Goal: Task Accomplishment & Management: Complete application form

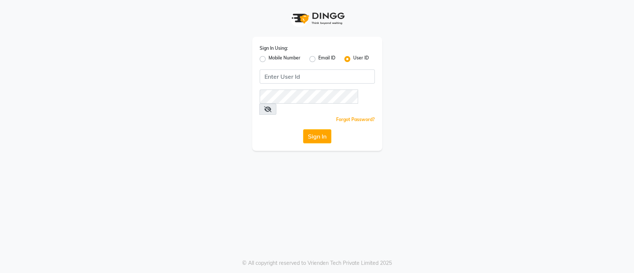
click at [269, 59] on label "Mobile Number" at bounding box center [285, 59] width 32 height 9
click at [269, 59] on input "Mobile Number" at bounding box center [271, 57] width 5 height 5
radio input "true"
radio input "false"
click at [308, 76] on input "Username" at bounding box center [330, 76] width 90 height 14
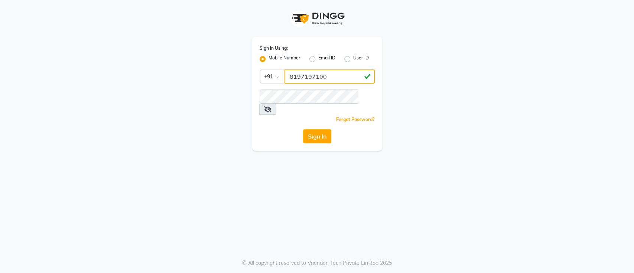
type input "8197197100"
click at [321, 88] on div "Sign In Using: Mobile Number Email ID User ID Country Code × [PHONE_NUMBER] Rem…" at bounding box center [317, 94] width 130 height 114
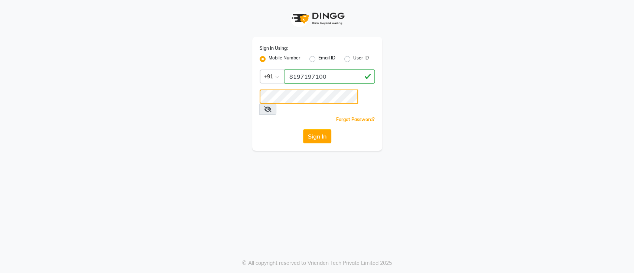
click at [303, 129] on button "Sign In" at bounding box center [317, 136] width 28 height 14
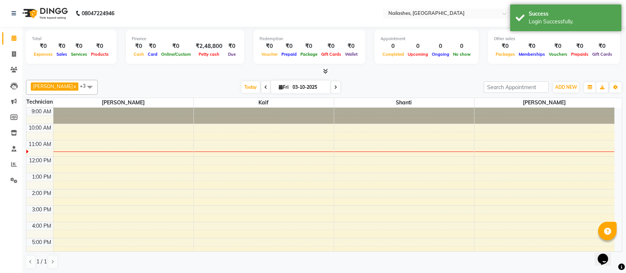
click at [343, 153] on div "9:00 AM 10:00 AM 11:00 AM 12:00 PM 1:00 PM 2:00 PM 3:00 PM 4:00 PM 5:00 PM 6:00…" at bounding box center [320, 222] width 589 height 228
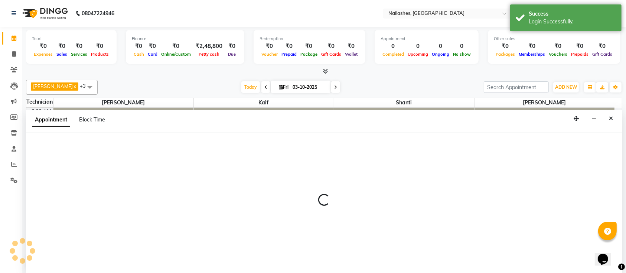
select select "82822"
select select "690"
select select "tentative"
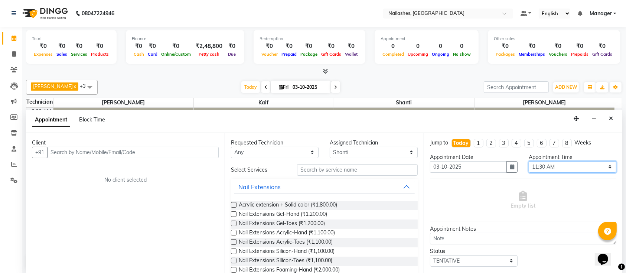
click at [571, 165] on select "Select 10:00 AM 10:15 AM 10:30 AM 10:45 AM 11:00 AM 11:15 AM 11:30 AM 11:45 AM …" at bounding box center [573, 167] width 88 height 12
click at [529, 161] on select "Select 10:00 AM 10:15 AM 10:30 AM 10:45 AM 11:00 AM 11:15 AM 11:30 AM 11:45 AM …" at bounding box center [573, 167] width 88 height 12
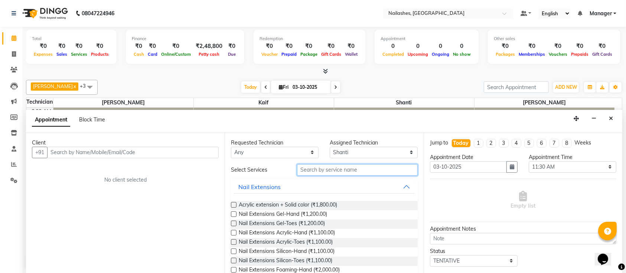
click at [377, 164] on input "text" at bounding box center [357, 170] width 121 height 12
click at [389, 167] on input "text" at bounding box center [357, 170] width 121 height 12
type input "9"
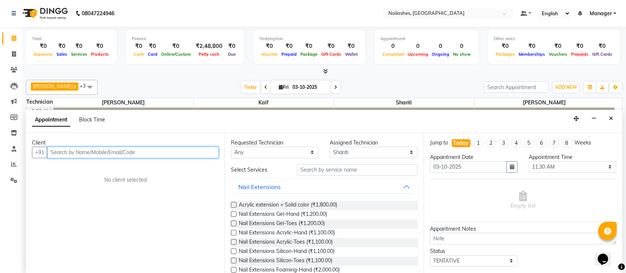
click at [198, 156] on input "text" at bounding box center [133, 153] width 172 height 12
type input "9663887400"
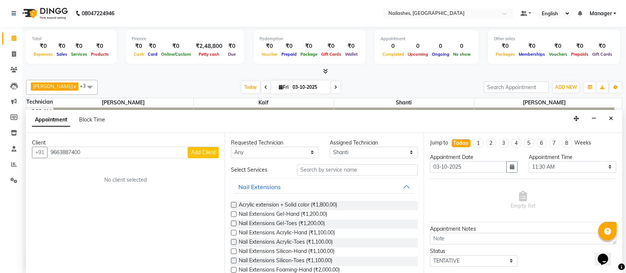
click at [210, 149] on span "Add Client" at bounding box center [203, 152] width 25 height 7
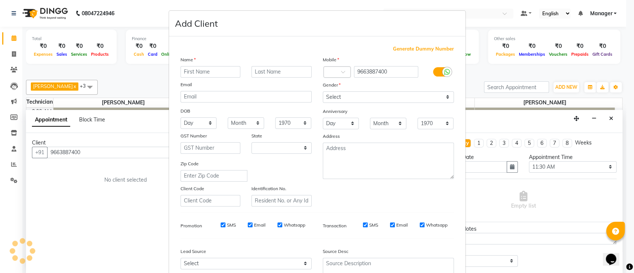
select select "21"
type input "shalini"
click at [258, 73] on input "text" at bounding box center [282, 72] width 60 height 12
type input "sandeep"
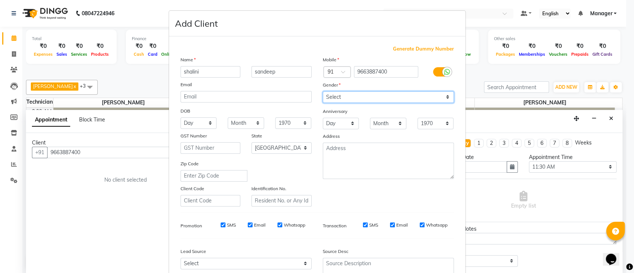
click at [341, 94] on select "Select [DEMOGRAPHIC_DATA] [DEMOGRAPHIC_DATA] Other Prefer Not To Say" at bounding box center [388, 97] width 131 height 12
click at [323, 91] on select "Select [DEMOGRAPHIC_DATA] [DEMOGRAPHIC_DATA] Other Prefer Not To Say" at bounding box center [388, 97] width 131 height 12
click at [348, 89] on div "Gender" at bounding box center [388, 86] width 142 height 10
click at [348, 91] on select "Select [DEMOGRAPHIC_DATA] [DEMOGRAPHIC_DATA] Other Prefer Not To Say" at bounding box center [388, 97] width 131 height 12
select select "[DEMOGRAPHIC_DATA]"
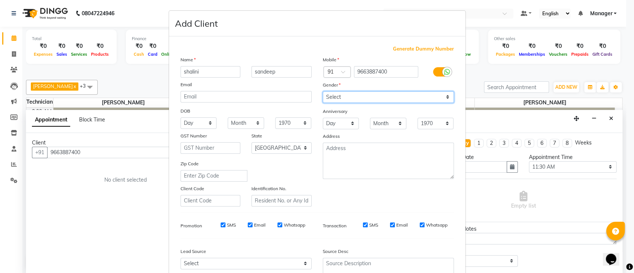
click at [323, 91] on select "Select [DEMOGRAPHIC_DATA] [DEMOGRAPHIC_DATA] Other Prefer Not To Say" at bounding box center [388, 97] width 131 height 12
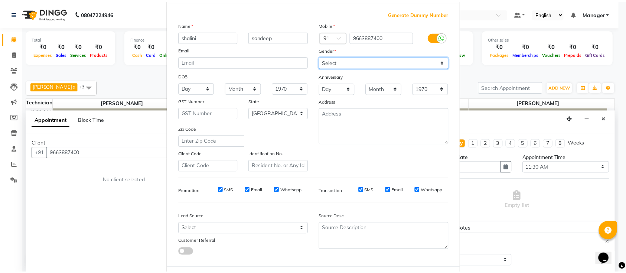
scroll to position [68, 0]
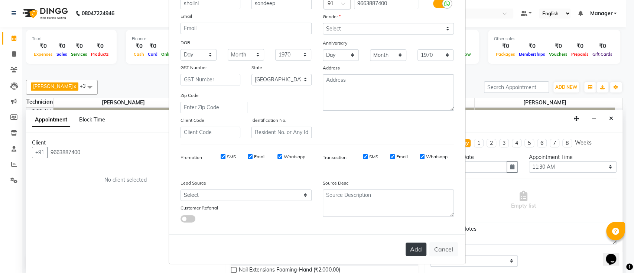
click at [416, 245] on button "Add" at bounding box center [416, 249] width 21 height 13
type input "96******00"
select select
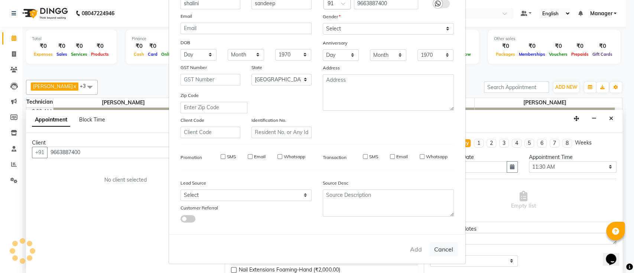
select select "null"
select select
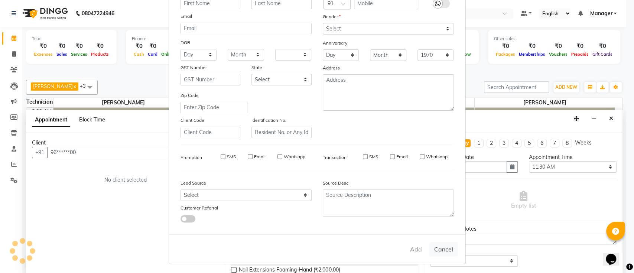
checkbox input "false"
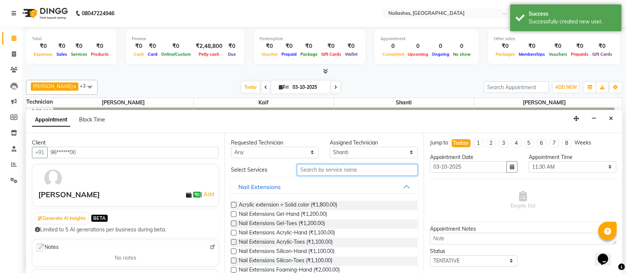
click at [335, 167] on input "text" at bounding box center [357, 170] width 121 height 12
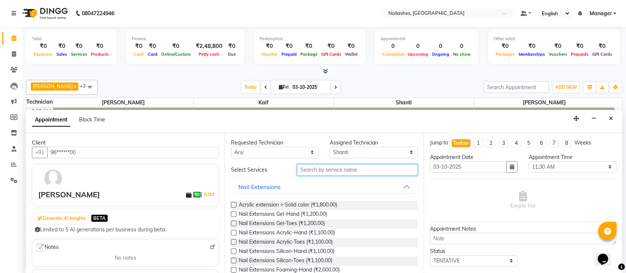
click at [362, 165] on input "text" at bounding box center [357, 170] width 121 height 12
click at [364, 168] on input "text" at bounding box center [357, 170] width 121 height 12
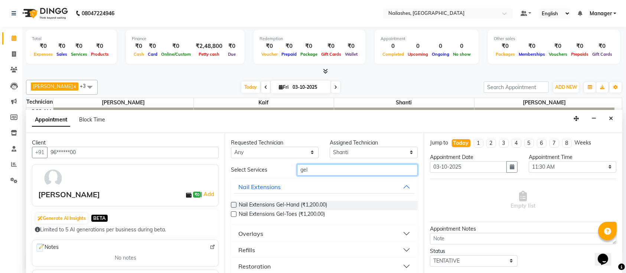
type input "gel"
click at [234, 204] on label at bounding box center [234, 205] width 6 height 6
click at [234, 204] on input "checkbox" at bounding box center [233, 205] width 5 height 5
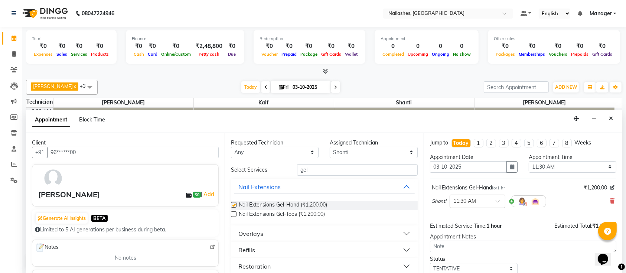
checkbox input "false"
drag, startPoint x: 311, startPoint y: 165, endPoint x: 283, endPoint y: 174, distance: 28.9
click at [283, 174] on div "Select Services gel" at bounding box center [325, 170] width 198 height 12
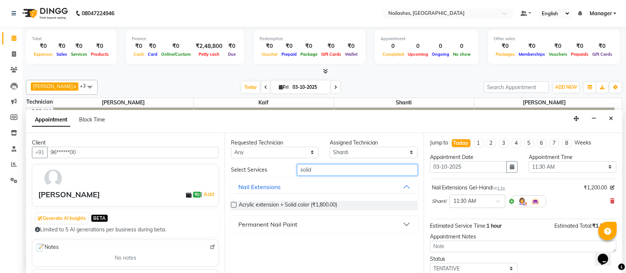
type input "solid"
click at [291, 222] on div "Permanent Nail Paint" at bounding box center [268, 224] width 59 height 9
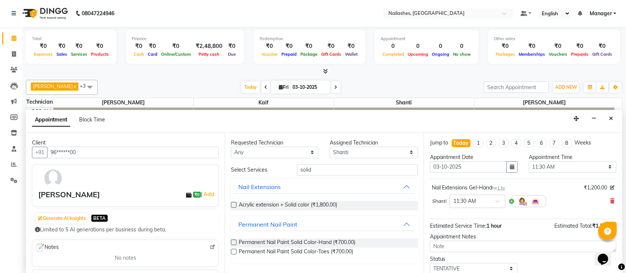
click at [233, 241] on label at bounding box center [234, 243] width 6 height 6
click at [233, 241] on input "checkbox" at bounding box center [233, 243] width 5 height 5
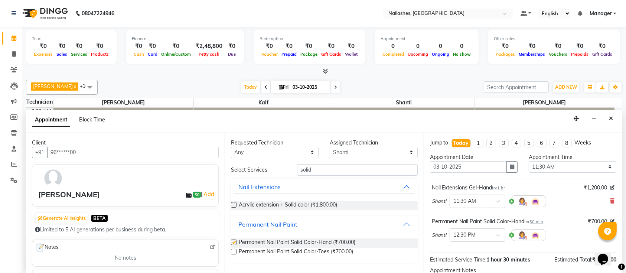
checkbox input "false"
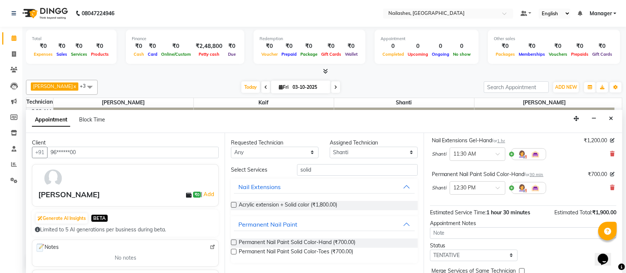
scroll to position [81, 0]
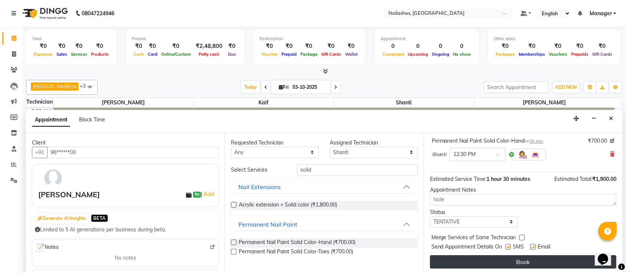
click at [481, 257] on button "Book" at bounding box center [523, 261] width 187 height 13
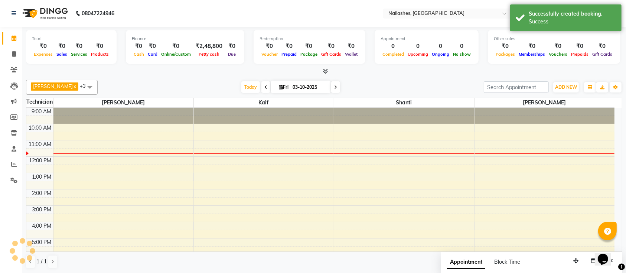
scroll to position [0, 0]
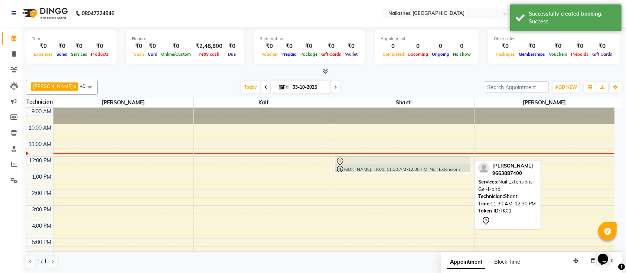
drag, startPoint x: 405, startPoint y: 156, endPoint x: 403, endPoint y: 165, distance: 9.0
click at [403, 165] on div "[PERSON_NAME], TK01, 11:30 AM-12:30 PM, Nail Extensions Gel-Hand [PERSON_NAME],…" at bounding box center [404, 222] width 140 height 228
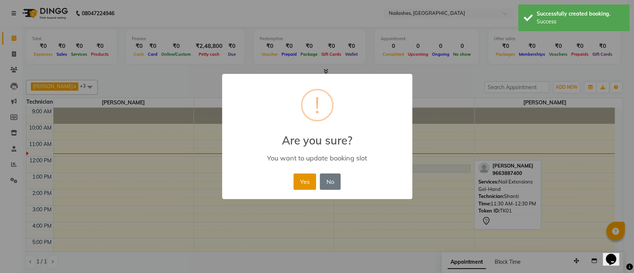
click at [312, 181] on button "Yes" at bounding box center [305, 182] width 23 height 16
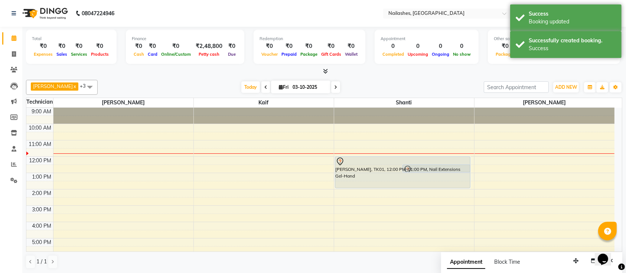
drag, startPoint x: 390, startPoint y: 171, endPoint x: 390, endPoint y: 182, distance: 10.8
click at [390, 182] on div "[PERSON_NAME], TK01, 12:00 PM-01:00 PM, Nail Extensions Gel-Hand [PERSON_NAME],…" at bounding box center [404, 222] width 140 height 228
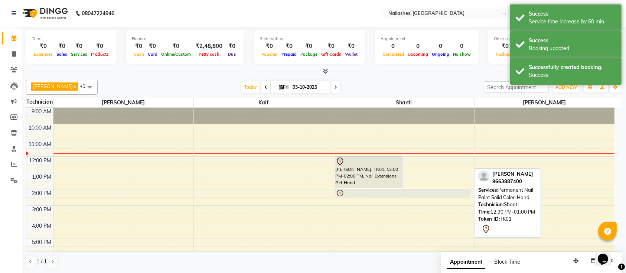
drag, startPoint x: 434, startPoint y: 166, endPoint x: 424, endPoint y: 188, distance: 24.1
click at [424, 188] on div "[PERSON_NAME], TK01, 12:00 PM-02:00 PM, Nail Extensions Gel-Hand [PERSON_NAME],…" at bounding box center [404, 222] width 140 height 228
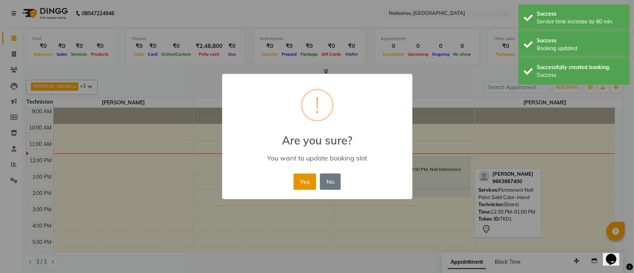
click at [312, 184] on button "Yes" at bounding box center [305, 182] width 23 height 16
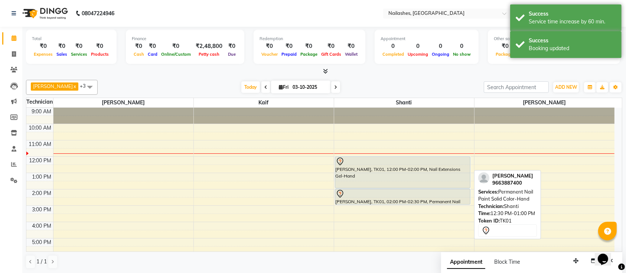
drag, startPoint x: 400, startPoint y: 195, endPoint x: 401, endPoint y: 201, distance: 6.0
click at [401, 201] on div "[PERSON_NAME], TK01, 12:00 PM-02:00 PM, Nail Extensions Gel-Hand [PERSON_NAME],…" at bounding box center [404, 222] width 140 height 228
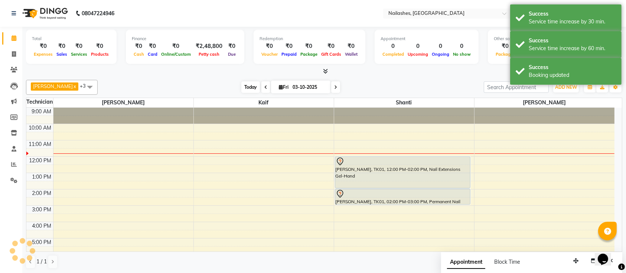
click at [242, 88] on span "Today" at bounding box center [250, 87] width 19 height 12
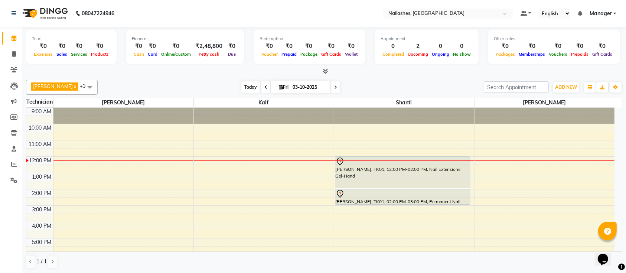
click at [244, 91] on span "Today" at bounding box center [250, 87] width 19 height 12
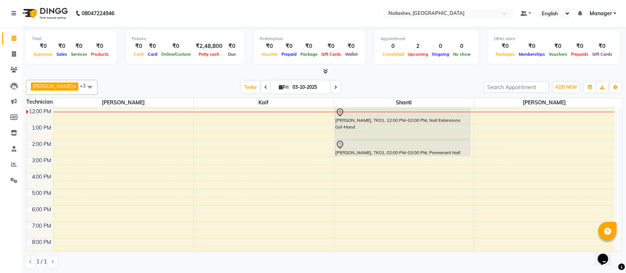
click at [331, 86] on span at bounding box center [335, 87] width 9 height 12
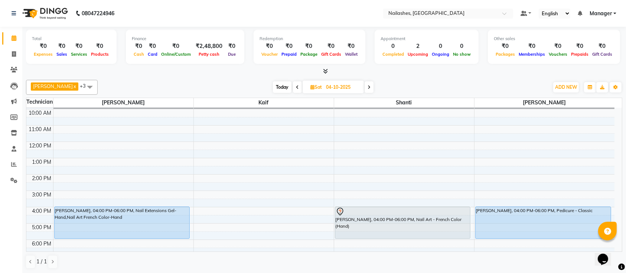
scroll to position [0, 0]
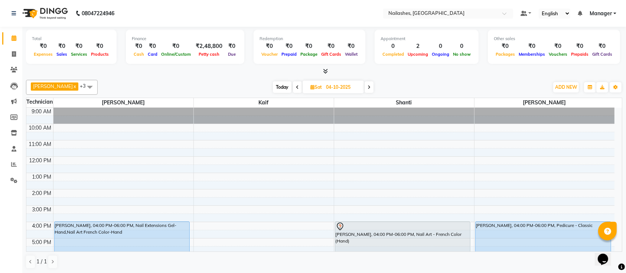
click at [275, 86] on span "Today" at bounding box center [282, 87] width 19 height 12
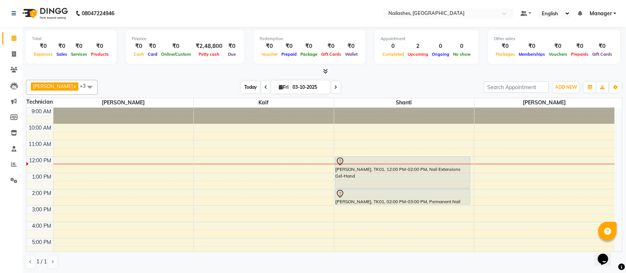
click at [245, 82] on span "Today" at bounding box center [250, 87] width 19 height 12
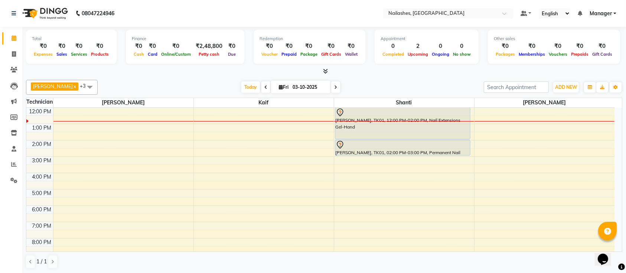
click at [334, 85] on icon at bounding box center [335, 87] width 3 height 4
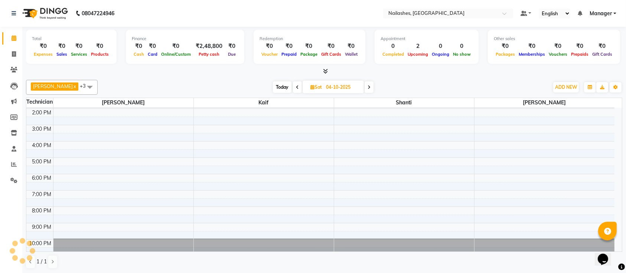
scroll to position [83, 0]
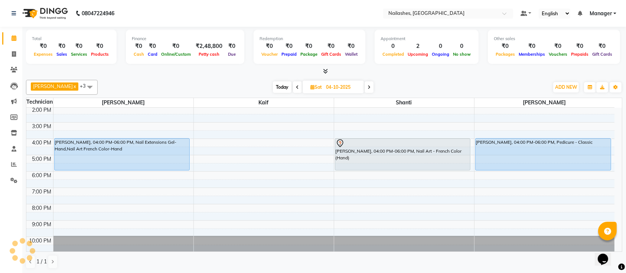
click at [276, 88] on span "Today" at bounding box center [282, 87] width 19 height 12
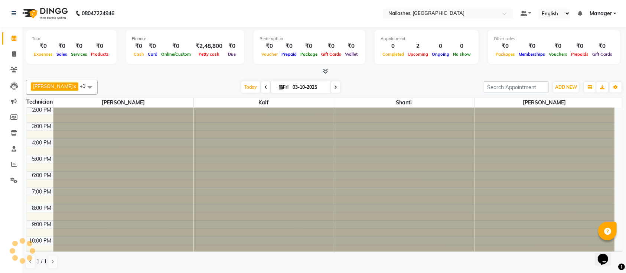
scroll to position [65, 0]
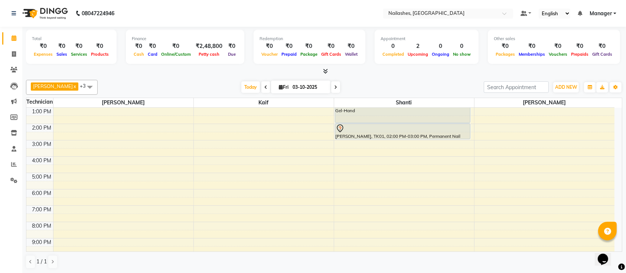
click at [331, 84] on span at bounding box center [335, 87] width 9 height 12
type input "04-10-2025"
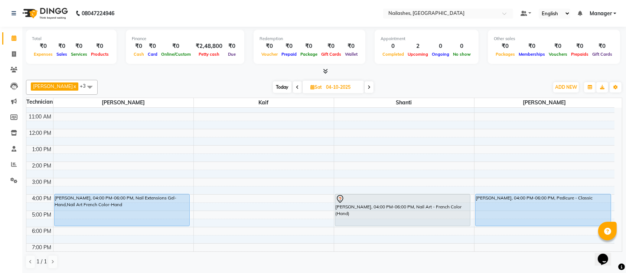
scroll to position [49, 0]
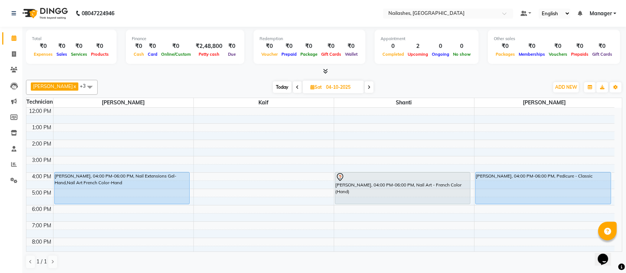
click at [214, 142] on div "9:00 AM 10:00 AM 11:00 AM 12:00 PM 1:00 PM 2:00 PM 3:00 PM 4:00 PM 5:00 PM 6:00…" at bounding box center [320, 172] width 589 height 228
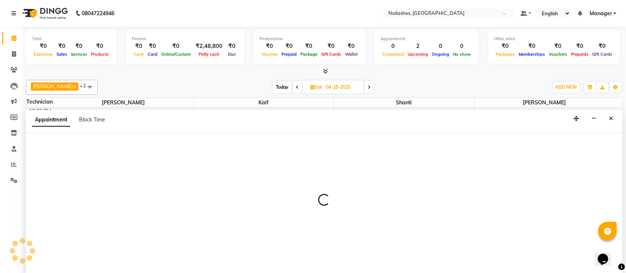
scroll to position [0, 0]
select select "29607"
select select "tentative"
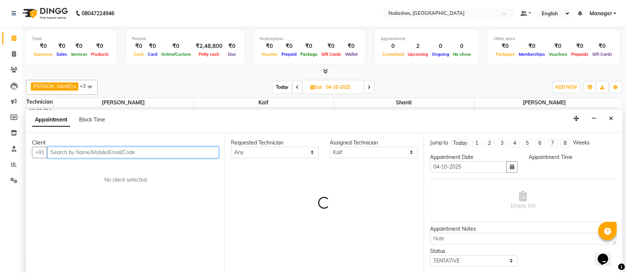
select select "840"
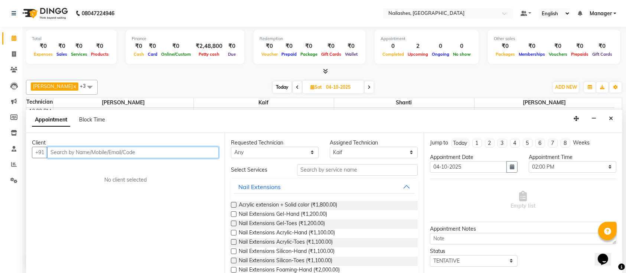
click at [128, 149] on input "text" at bounding box center [133, 153] width 172 height 12
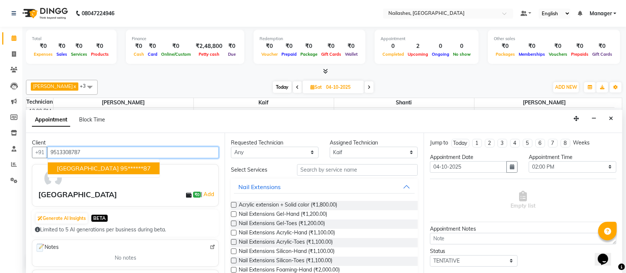
click at [120, 171] on ngb-highlight "95******87" at bounding box center [135, 168] width 30 height 7
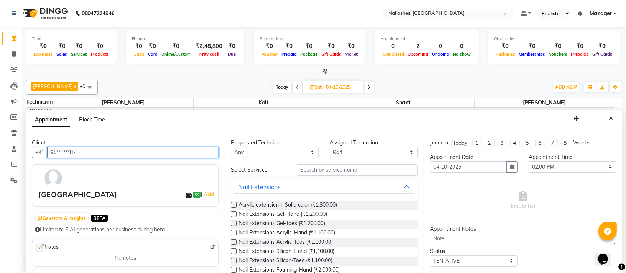
type input "95******87"
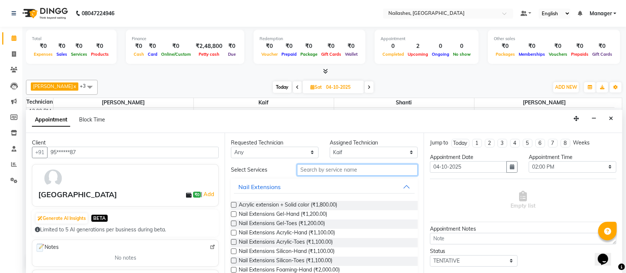
click at [328, 165] on input "text" at bounding box center [357, 170] width 121 height 12
click at [328, 169] on input "text" at bounding box center [357, 170] width 121 height 12
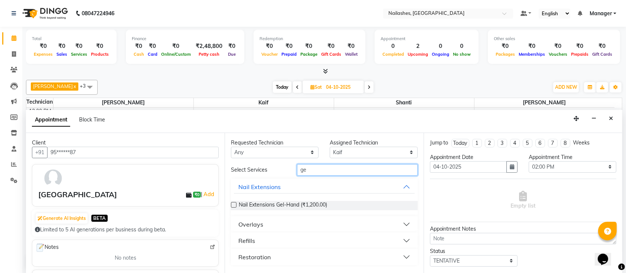
type input "g"
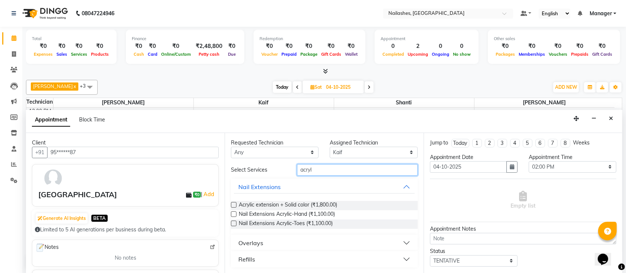
type input "acryl"
click at [234, 213] on label at bounding box center [234, 214] width 6 height 6
click at [234, 213] on input "checkbox" at bounding box center [233, 215] width 5 height 5
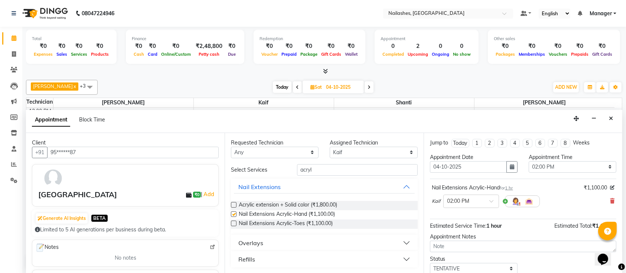
checkbox input "false"
drag, startPoint x: 314, startPoint y: 159, endPoint x: 314, endPoint y: 168, distance: 8.6
click at [315, 163] on div "Requested Technician Any Ismail Kaif Shanti Sushma Assigned Technician Select I…" at bounding box center [324, 203] width 199 height 141
drag, startPoint x: 314, startPoint y: 168, endPoint x: 270, endPoint y: 179, distance: 44.6
click at [272, 179] on div "Select Services acryl Nail Extensions Acrylic extension + Solid color (₹1,800.0…" at bounding box center [324, 215] width 187 height 103
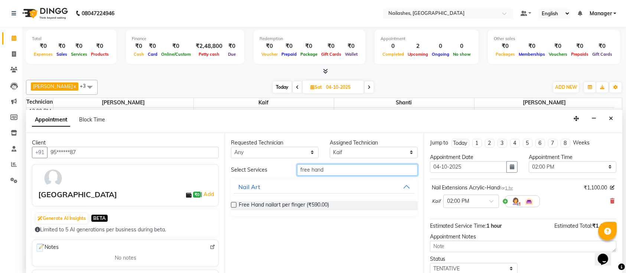
type input "free hand"
click at [234, 202] on label at bounding box center [234, 205] width 6 height 6
click at [234, 203] on input "checkbox" at bounding box center [233, 205] width 5 height 5
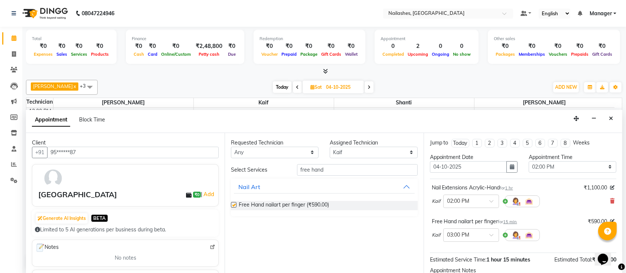
checkbox input "false"
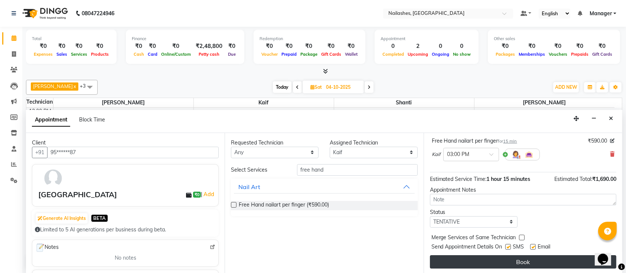
click at [488, 266] on button "Book" at bounding box center [523, 261] width 187 height 13
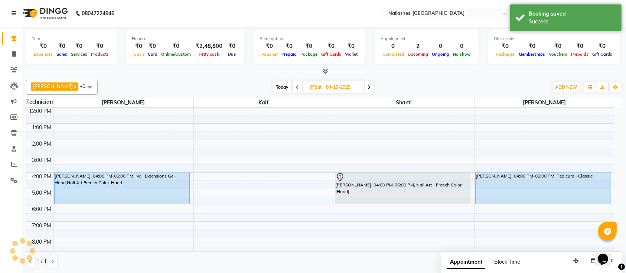
scroll to position [0, 0]
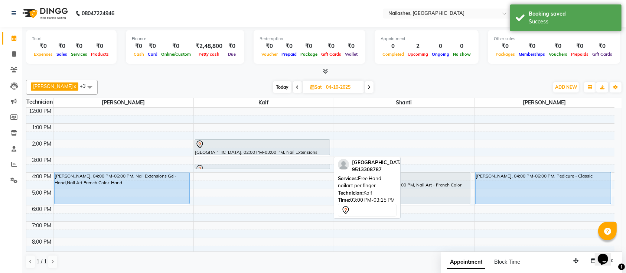
drag, startPoint x: 263, startPoint y: 155, endPoint x: 263, endPoint y: 162, distance: 7.1
click at [263, 162] on div "9:00 AM 10:00 AM 11:00 AM 12:00 PM 1:00 PM 2:00 PM 3:00 PM 4:00 PM 5:00 PM 6:00…" at bounding box center [320, 172] width 589 height 228
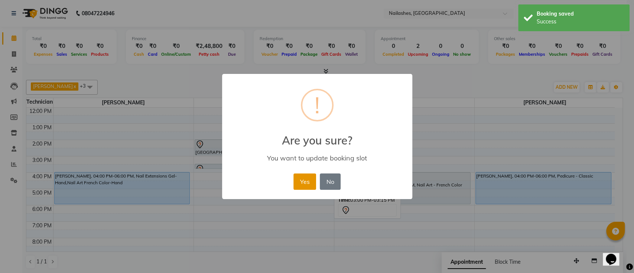
drag, startPoint x: 304, startPoint y: 175, endPoint x: 291, endPoint y: 174, distance: 12.3
click at [304, 176] on button "Yes" at bounding box center [305, 182] width 23 height 16
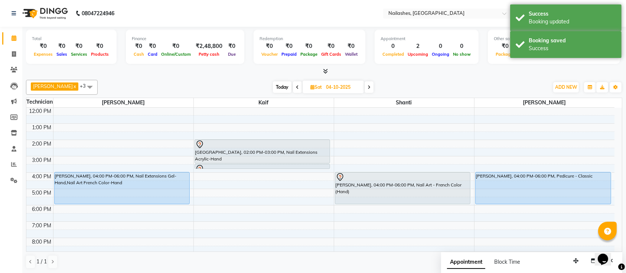
click at [276, 161] on div "Pragya, 02:00 PM-03:00 PM, Nail Extensions Acrylic-Hand Pragya, 03:30 PM-03:45 …" at bounding box center [264, 172] width 140 height 228
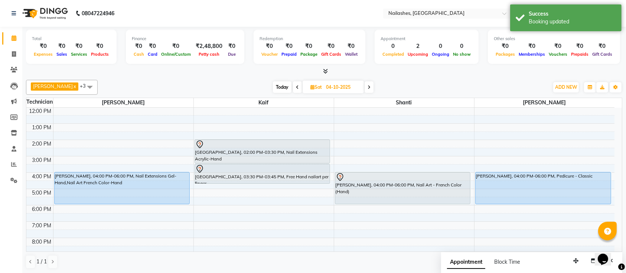
drag, startPoint x: 267, startPoint y: 168, endPoint x: 269, endPoint y: 184, distance: 16.0
click at [269, 184] on div "Pragya, 02:00 PM-03:30 PM, Nail Extensions Acrylic-Hand Pragya, 03:30 PM-03:45 …" at bounding box center [264, 172] width 140 height 228
click at [274, 91] on span "Today" at bounding box center [282, 87] width 19 height 12
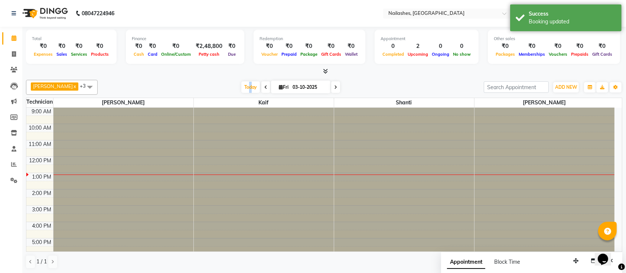
scroll to position [65, 0]
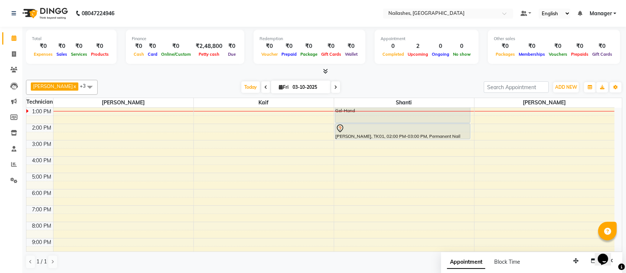
click at [204, 94] on div "Ismail x Shanti x Sushma x Kaif x +3 UnSelect All Ismail Kaif Shanti Sushma Tod…" at bounding box center [324, 174] width 597 height 195
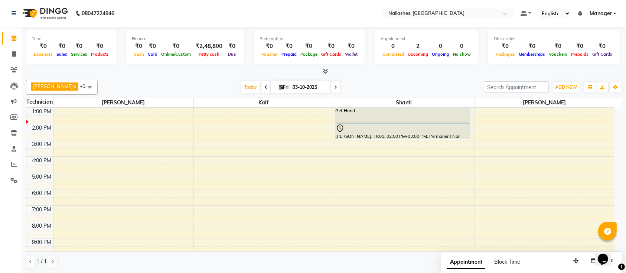
click at [334, 85] on icon at bounding box center [335, 87] width 3 height 4
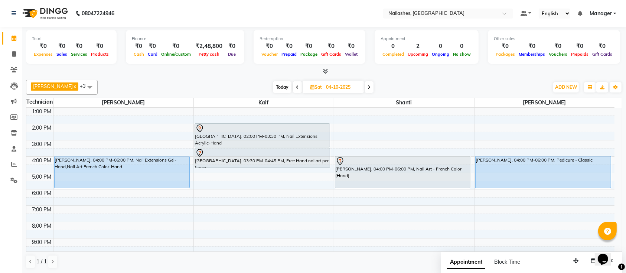
click at [296, 86] on icon at bounding box center [297, 87] width 3 height 4
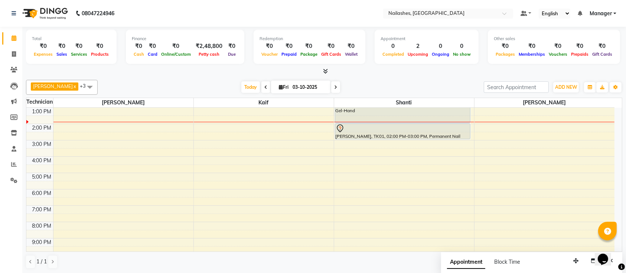
click at [331, 83] on span at bounding box center [335, 87] width 9 height 12
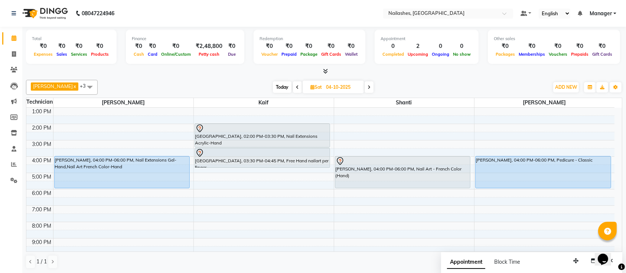
click at [365, 84] on span at bounding box center [369, 87] width 9 height 12
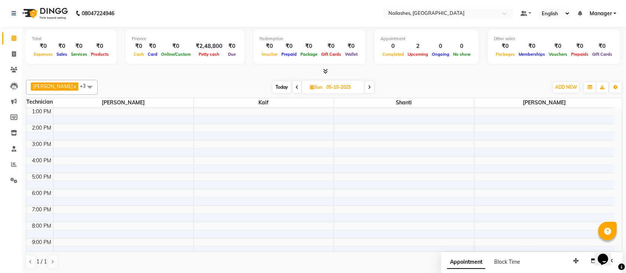
click at [296, 87] on icon at bounding box center [297, 87] width 3 height 4
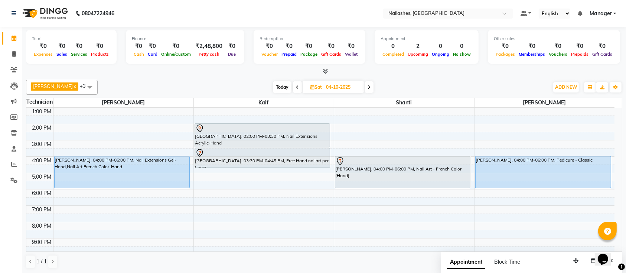
click at [293, 85] on span at bounding box center [297, 87] width 9 height 12
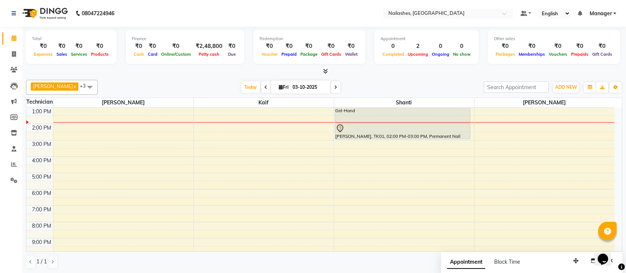
click at [334, 87] on icon at bounding box center [335, 87] width 3 height 4
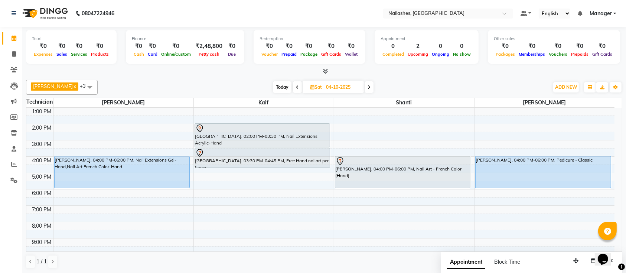
click at [293, 85] on span at bounding box center [297, 87] width 9 height 12
type input "03-10-2025"
